Goal: Browse casually: Explore the website without a specific task or goal

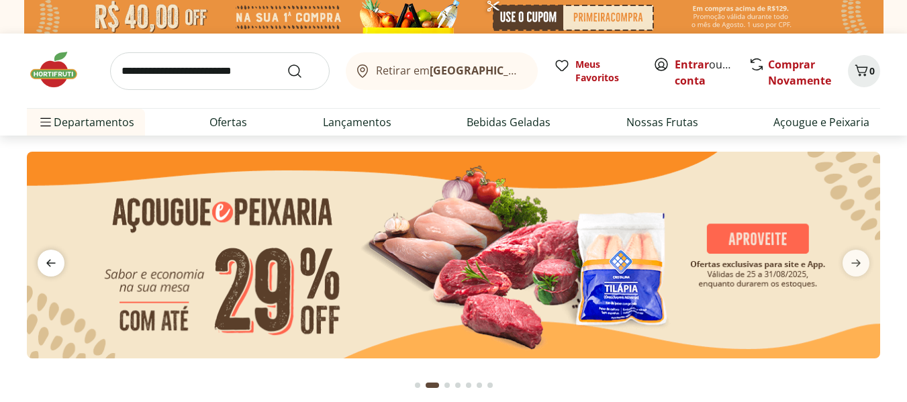
click at [44, 260] on icon "previous" at bounding box center [51, 263] width 16 height 16
click at [52, 265] on icon "previous" at bounding box center [51, 263] width 16 height 16
click at [859, 268] on icon "next" at bounding box center [856, 263] width 16 height 16
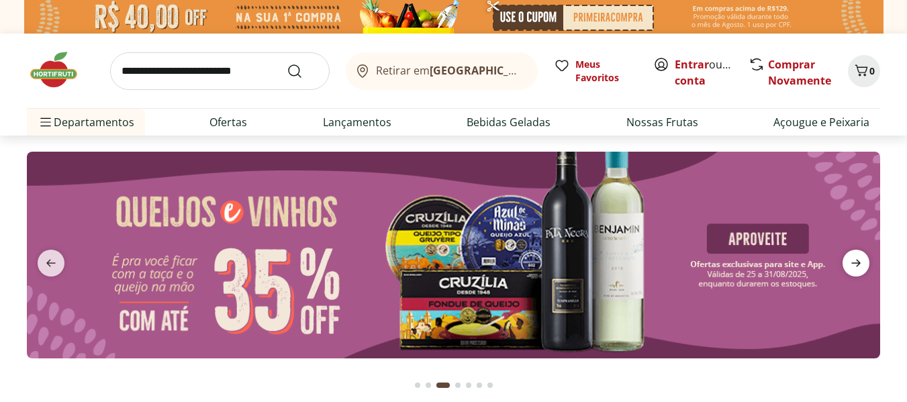
click at [859, 268] on icon "next" at bounding box center [856, 263] width 16 height 16
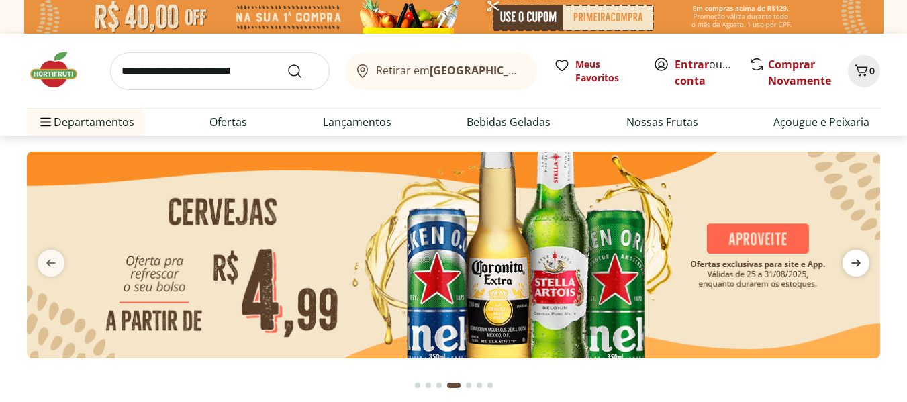
click at [859, 268] on icon "next" at bounding box center [856, 263] width 16 height 16
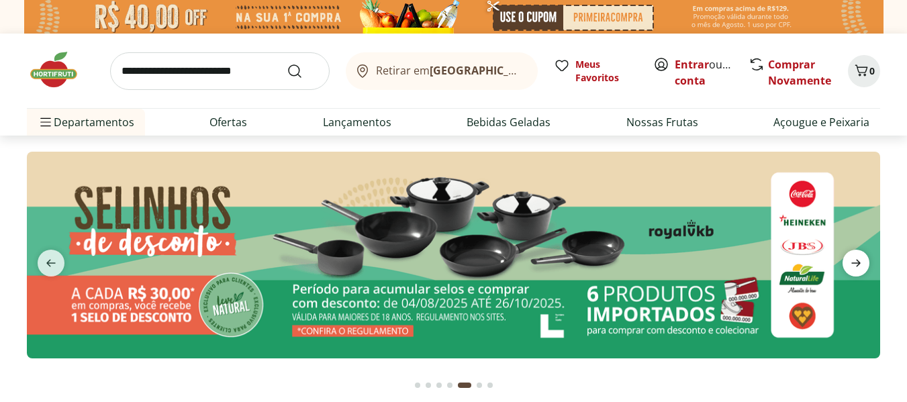
click at [859, 268] on icon "next" at bounding box center [856, 263] width 16 height 16
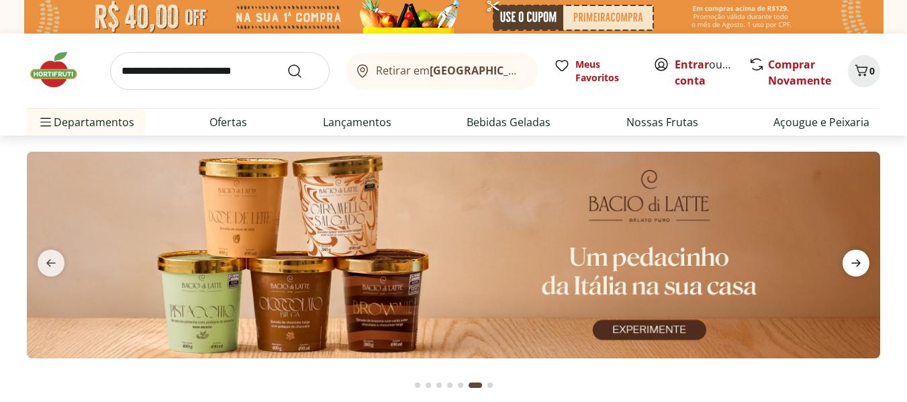
click at [859, 268] on icon "next" at bounding box center [856, 263] width 16 height 16
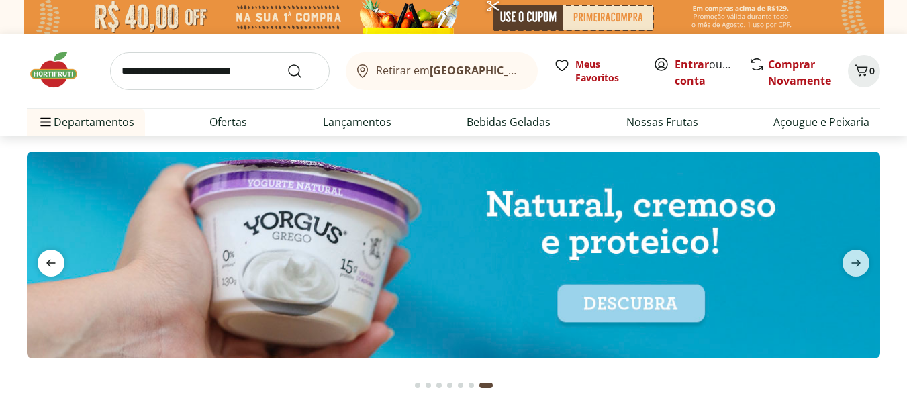
click at [46, 266] on icon "previous" at bounding box center [51, 263] width 16 height 16
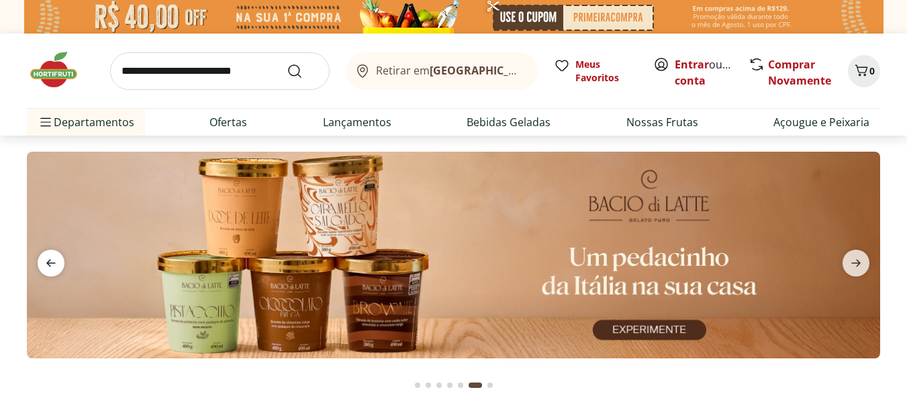
click at [46, 266] on icon "previous" at bounding box center [51, 263] width 16 height 16
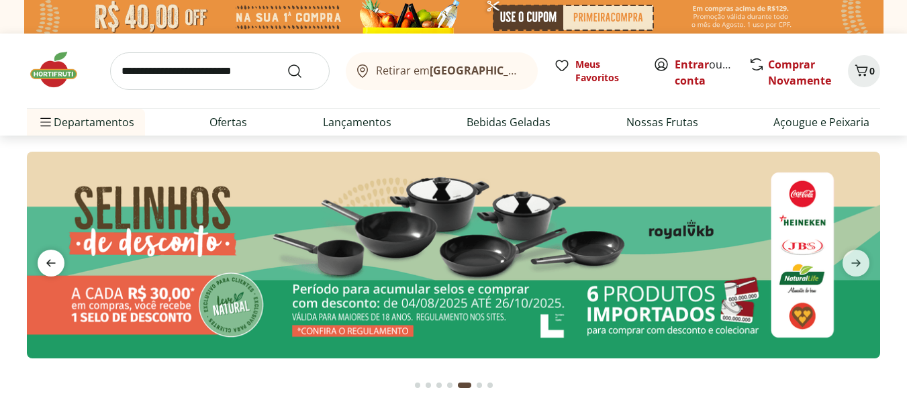
click at [46, 266] on icon "previous" at bounding box center [51, 263] width 16 height 16
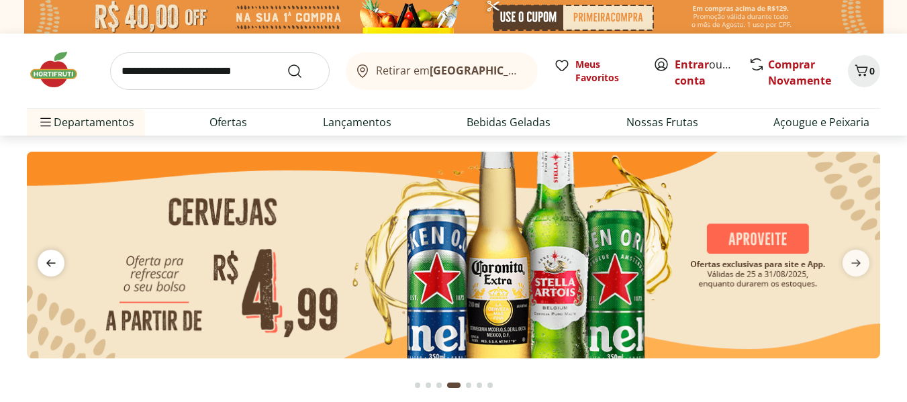
click at [46, 266] on icon "previous" at bounding box center [51, 263] width 16 height 16
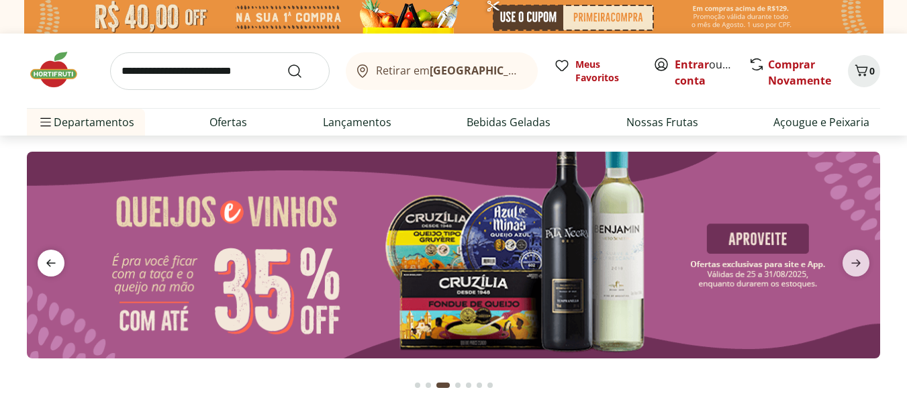
click at [46, 266] on icon "previous" at bounding box center [51, 263] width 16 height 16
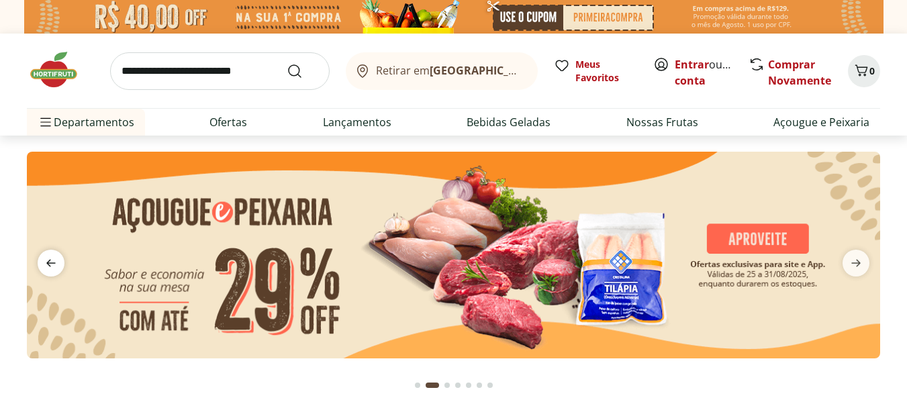
click at [46, 266] on icon "previous" at bounding box center [51, 263] width 16 height 16
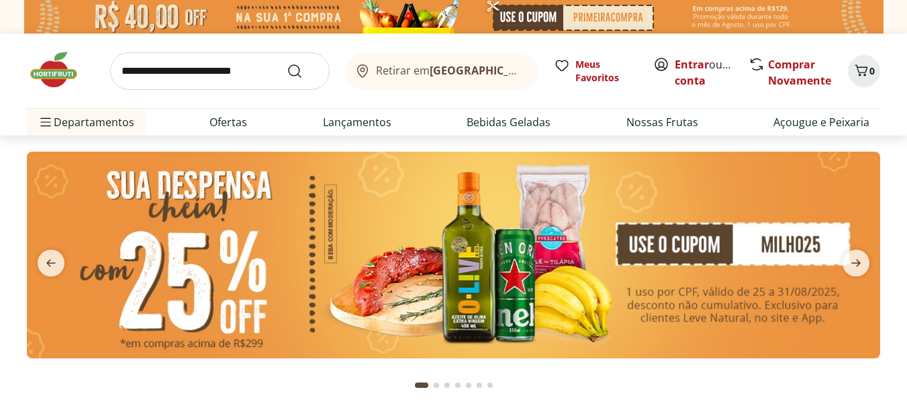
click at [224, 253] on img at bounding box center [453, 255] width 853 height 207
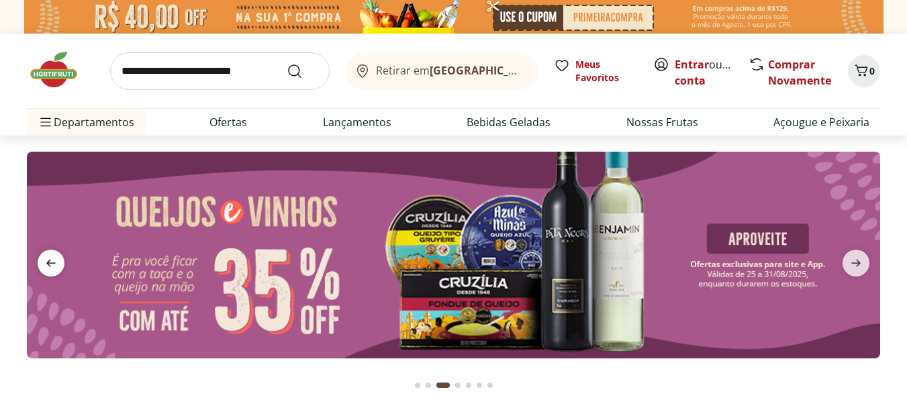
click at [50, 260] on icon "previous" at bounding box center [50, 263] width 9 height 7
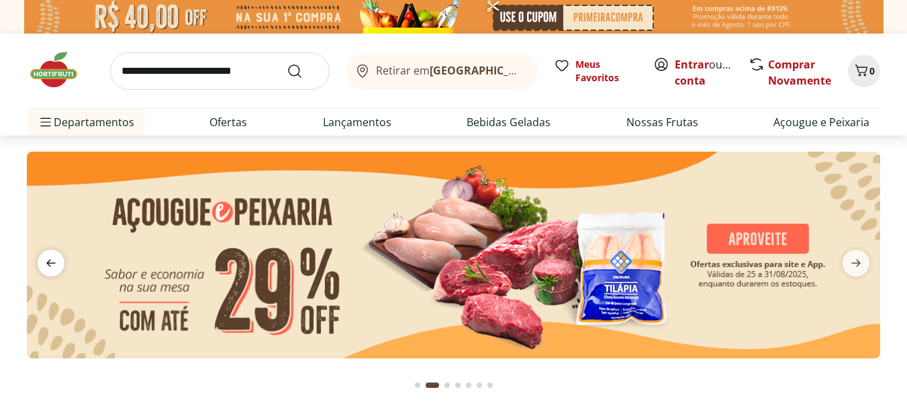
click at [50, 260] on icon "previous" at bounding box center [50, 263] width 9 height 7
